Goal: Information Seeking & Learning: Learn about a topic

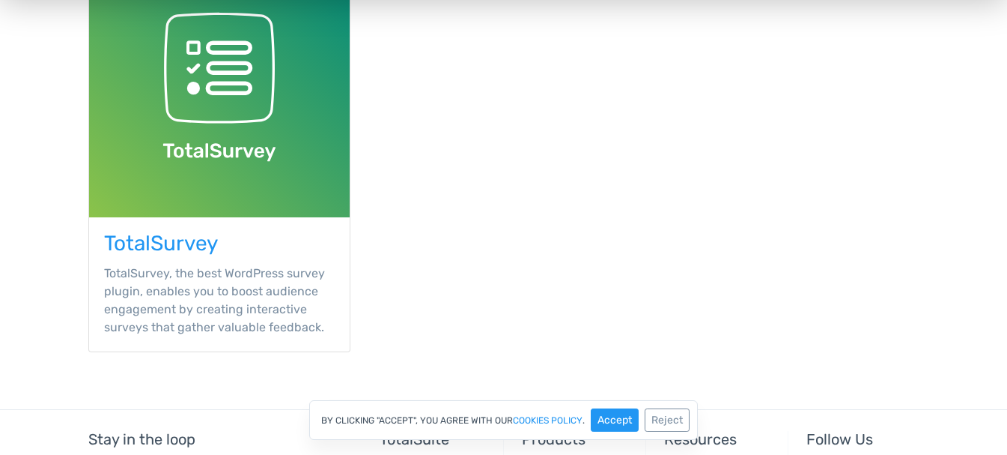
scroll to position [749, 0]
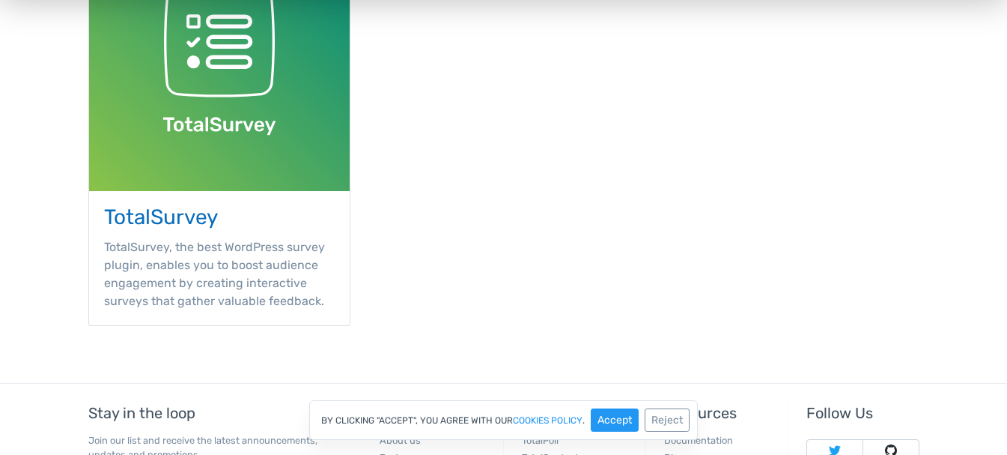
click at [231, 97] on img at bounding box center [219, 60] width 261 height 261
